Goal: Check status: Check status

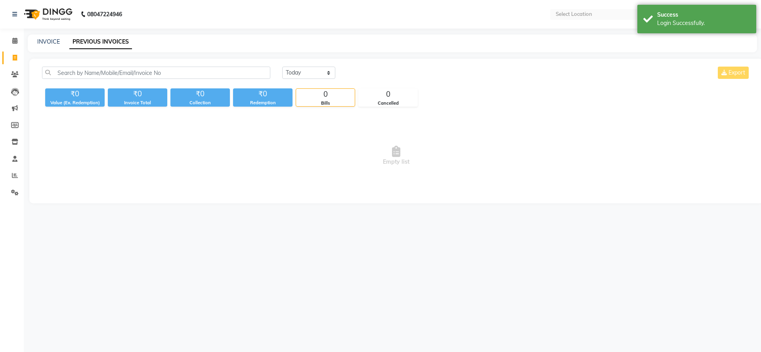
select select "en"
click at [313, 73] on select "[DATE] [DATE] Custom Range" at bounding box center [308, 73] width 53 height 12
select select "range"
click at [282, 67] on select "[DATE] [DATE] Custom Range" at bounding box center [308, 73] width 53 height 12
click at [429, 70] on input "01-09-2025" at bounding box center [432, 72] width 55 height 11
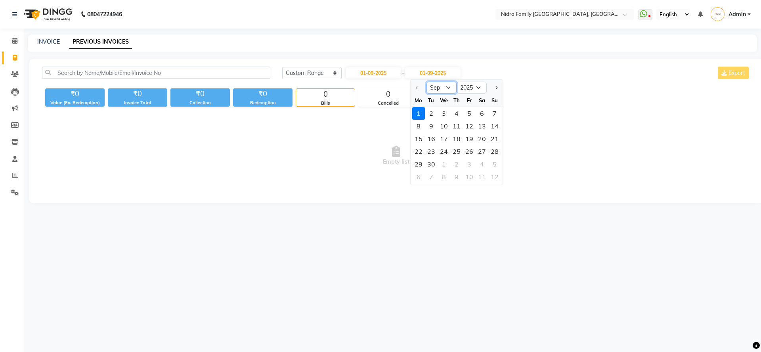
click at [444, 88] on select "Sep Oct Nov Dec" at bounding box center [441, 88] width 30 height 12
click at [426, 82] on select "Sep Oct Nov Dec" at bounding box center [441, 88] width 30 height 12
click at [439, 84] on select "Sep Oct Nov Dec" at bounding box center [441, 88] width 30 height 12
select select "9"
click at [426, 82] on select "Sep Oct Nov Dec" at bounding box center [441, 88] width 30 height 12
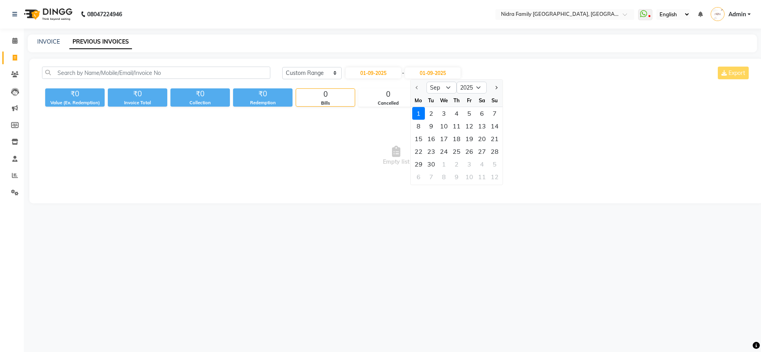
click at [445, 81] on ngb-datepicker-navigation "Sep Oct Nov [DATE] 2026 2027 2028 2029 2030 2031 2032 2033 2034 2035" at bounding box center [456, 87] width 92 height 13
click at [445, 88] on select "Sep Oct Nov Dec" at bounding box center [441, 88] width 30 height 12
click at [426, 82] on select "Sep Oct Nov Dec" at bounding box center [441, 88] width 30 height 12
click at [453, 73] on input "01-09-2025" at bounding box center [432, 72] width 55 height 11
click at [440, 73] on input "01-09-2025" at bounding box center [432, 72] width 55 height 11
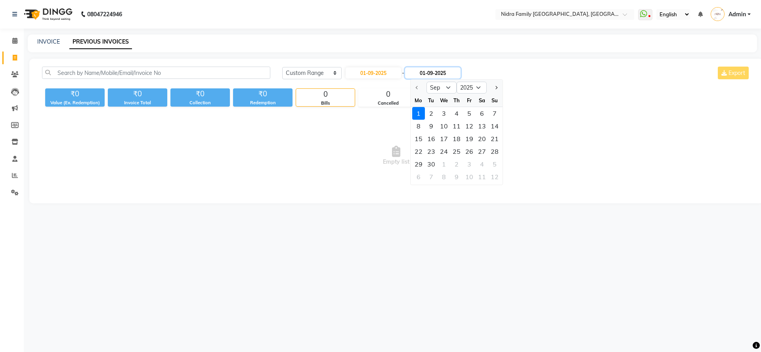
click at [440, 73] on input "01-09-2025" at bounding box center [432, 72] width 55 height 11
click at [414, 85] on div at bounding box center [418, 87] width 16 height 13
click at [418, 87] on div at bounding box center [418, 87] width 16 height 13
click at [448, 88] on select "Sep Oct Nov Dec" at bounding box center [441, 88] width 30 height 12
click at [446, 88] on select "Sep Oct Nov Dec" at bounding box center [441, 88] width 30 height 12
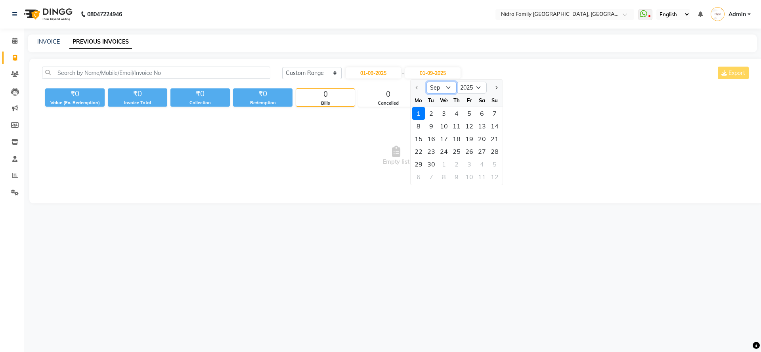
click at [446, 88] on select "Sep Oct Nov Dec" at bounding box center [441, 88] width 30 height 12
click at [426, 82] on select "Sep Oct Nov Dec" at bounding box center [441, 88] width 30 height 12
click at [564, 88] on div "₹0 Value (Ex. Redemption) ₹0 Invoice Total ₹0 Collection ₹0 Redemption 0 Bills …" at bounding box center [396, 95] width 708 height 21
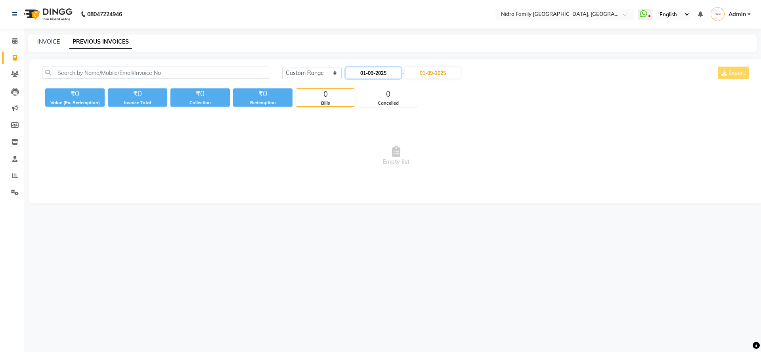
click at [385, 69] on input "01-09-2025" at bounding box center [372, 72] width 55 height 11
select select "9"
select select "2025"
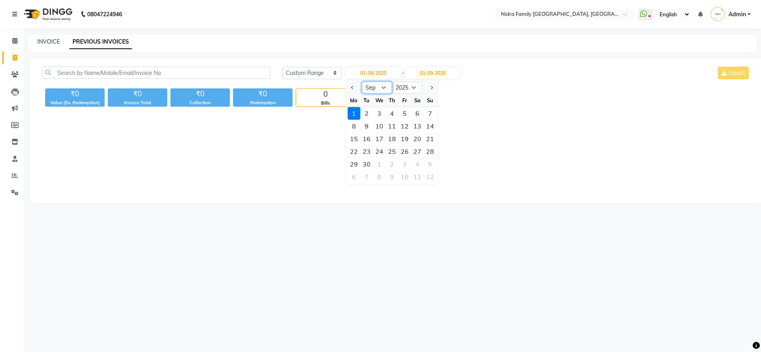
click at [383, 89] on select "Jan Feb Mar Apr May Jun [DATE] Aug Sep Oct Nov Dec" at bounding box center [377, 88] width 30 height 12
select select "8"
click at [362, 82] on select "Jan Feb Mar Apr May Jun [DATE] Aug Sep Oct Nov Dec" at bounding box center [377, 88] width 30 height 12
click at [442, 73] on input "01-09-2025" at bounding box center [432, 72] width 55 height 11
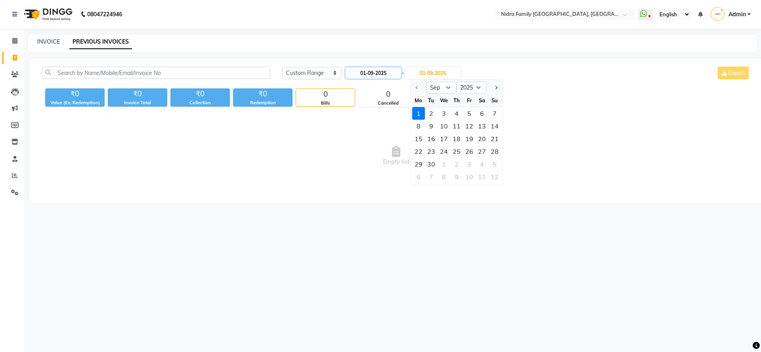
click at [368, 71] on input "01-09-2025" at bounding box center [372, 72] width 55 height 11
select select "9"
select select "2025"
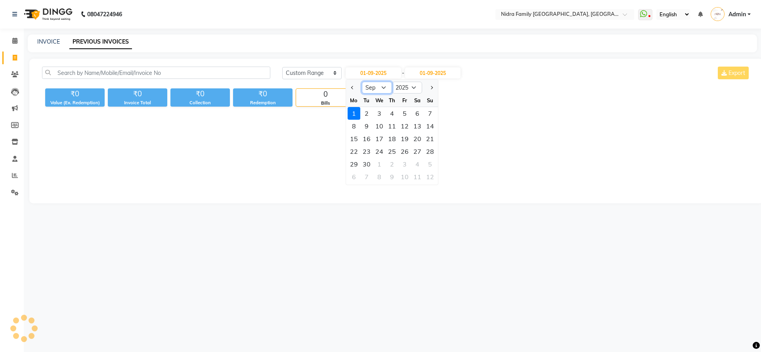
click at [383, 86] on select "Jan Feb Mar Apr May Jun [DATE] Aug Sep Oct Nov Dec" at bounding box center [377, 88] width 30 height 12
select select "8"
click at [362, 82] on select "Jan Feb Mar Apr May Jun [DATE] Aug Sep Oct Nov Dec" at bounding box center [377, 88] width 30 height 12
click at [401, 114] on div "1" at bounding box center [404, 113] width 13 height 13
type input "[DATE]"
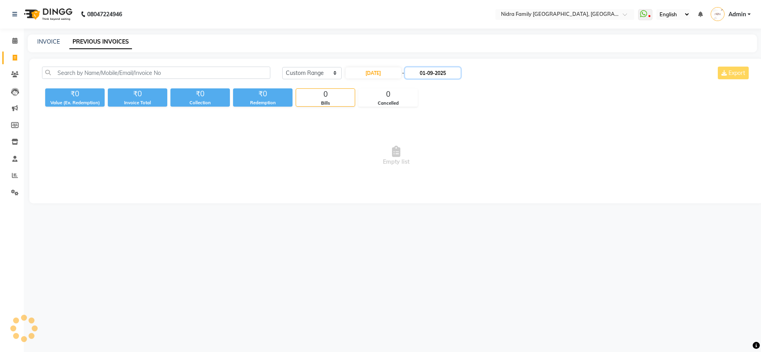
click at [440, 74] on input "01-09-2025" at bounding box center [432, 72] width 55 height 11
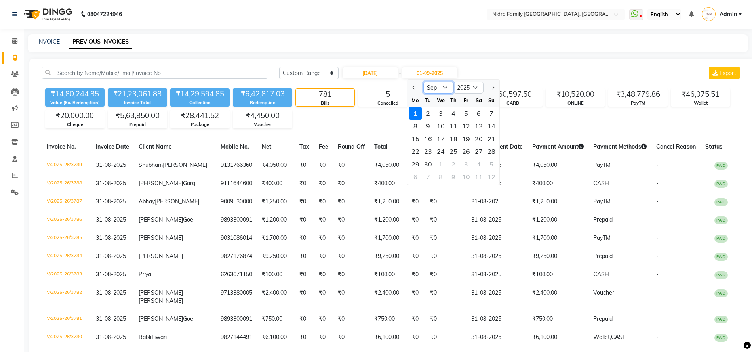
click at [442, 86] on select "Aug Sep Oct Nov Dec" at bounding box center [439, 88] width 30 height 12
select select "8"
click at [424, 82] on select "Aug Sep Oct Nov Dec" at bounding box center [439, 88] width 30 height 12
click at [490, 164] on div "31" at bounding box center [491, 164] width 13 height 13
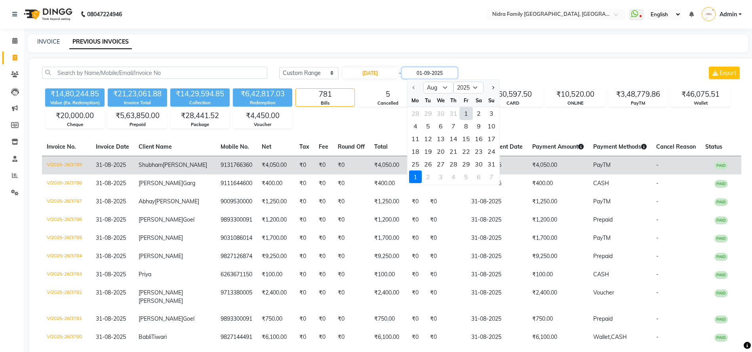
type input "31-08-2025"
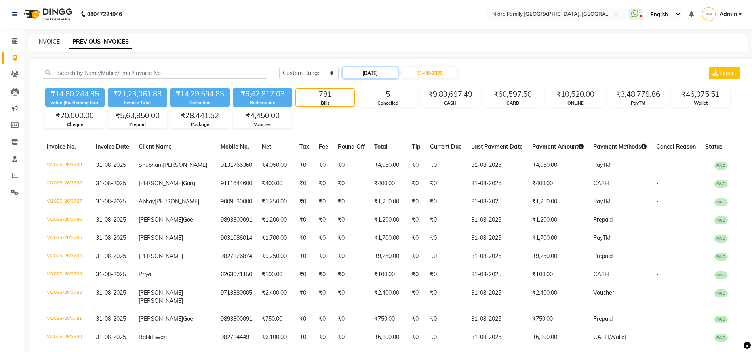
click at [371, 75] on input "[DATE]" at bounding box center [370, 72] width 55 height 11
select select "8"
select select "2025"
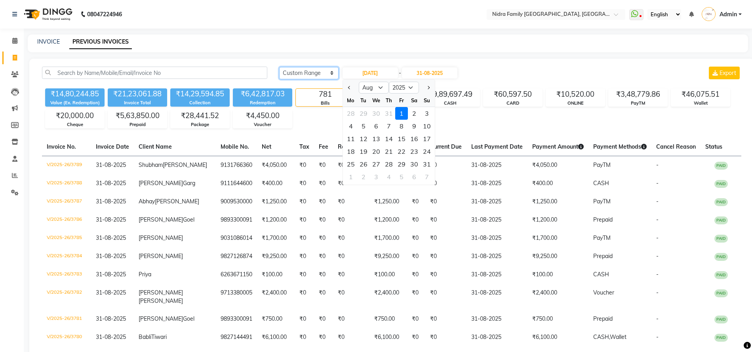
click at [303, 68] on select "[DATE] [DATE] Custom Range" at bounding box center [308, 73] width 59 height 12
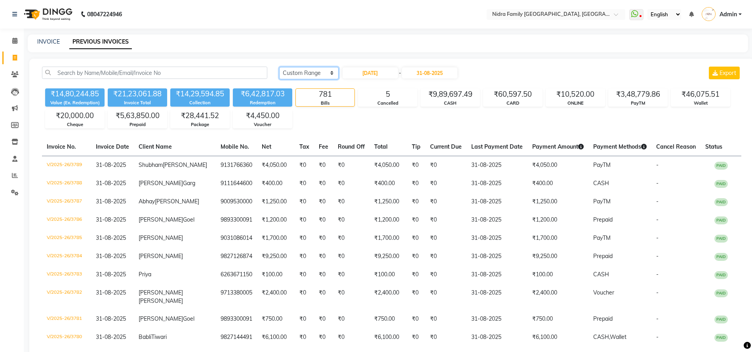
click at [304, 71] on select "[DATE] [DATE] Custom Range" at bounding box center [308, 73] width 59 height 12
select select "[DATE]"
click at [279, 67] on select "[DATE] [DATE] Custom Range" at bounding box center [308, 73] width 59 height 12
